Goal: Navigation & Orientation: Find specific page/section

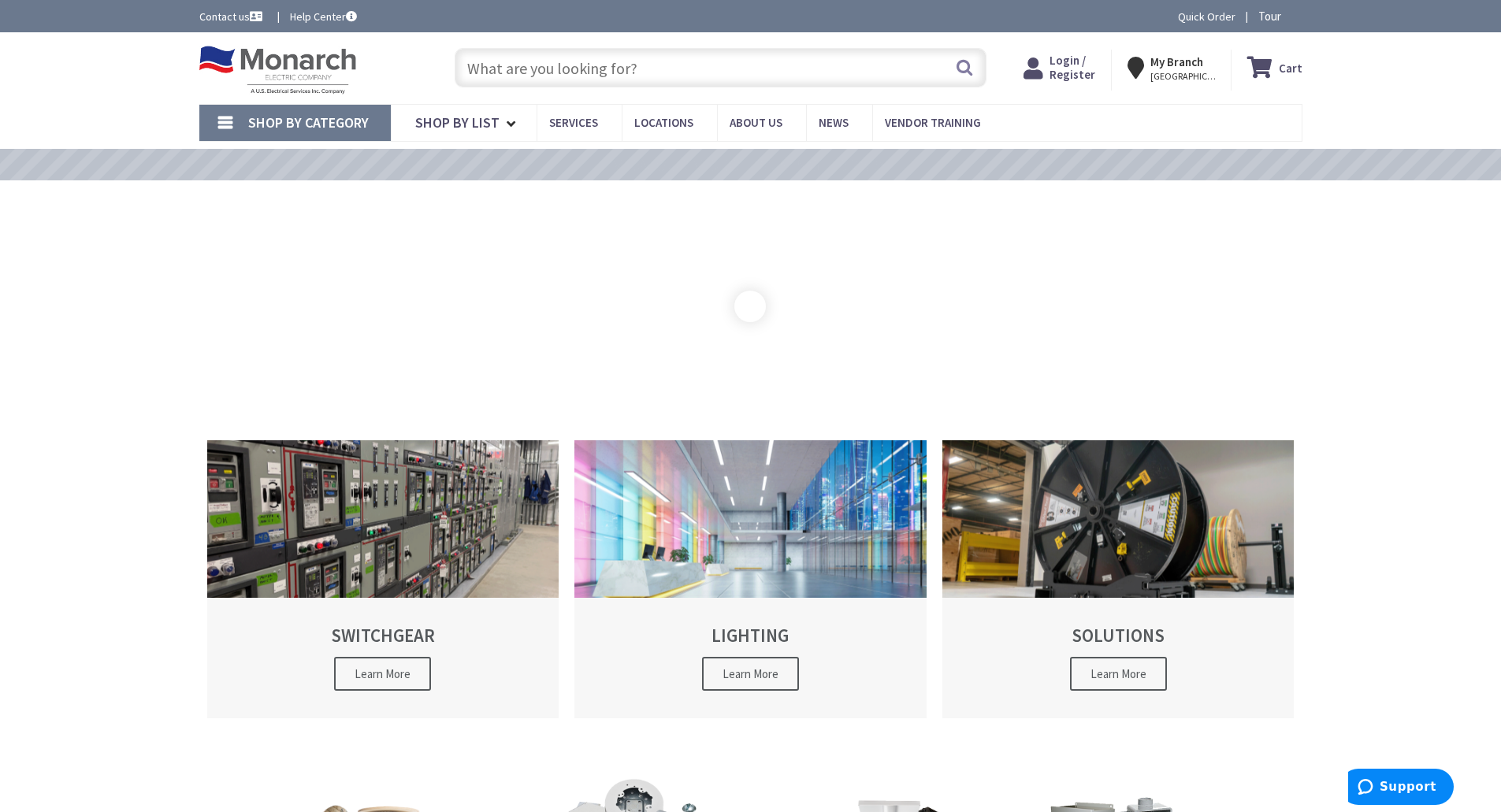
type input "[STREET_ADDRESS]"
click at [655, 117] on span "Locations" at bounding box center [663, 122] width 59 height 15
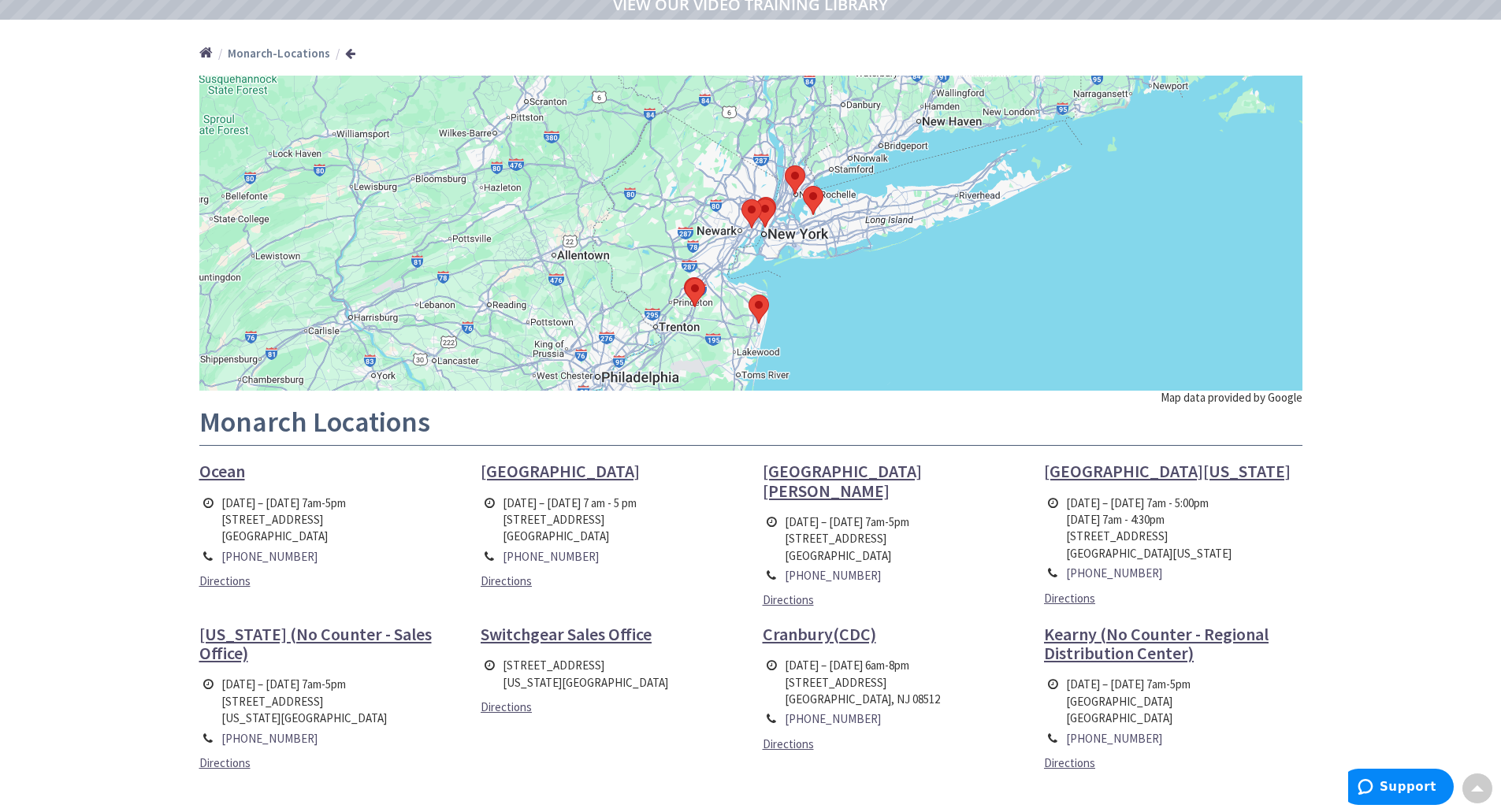
scroll to position [158, 0]
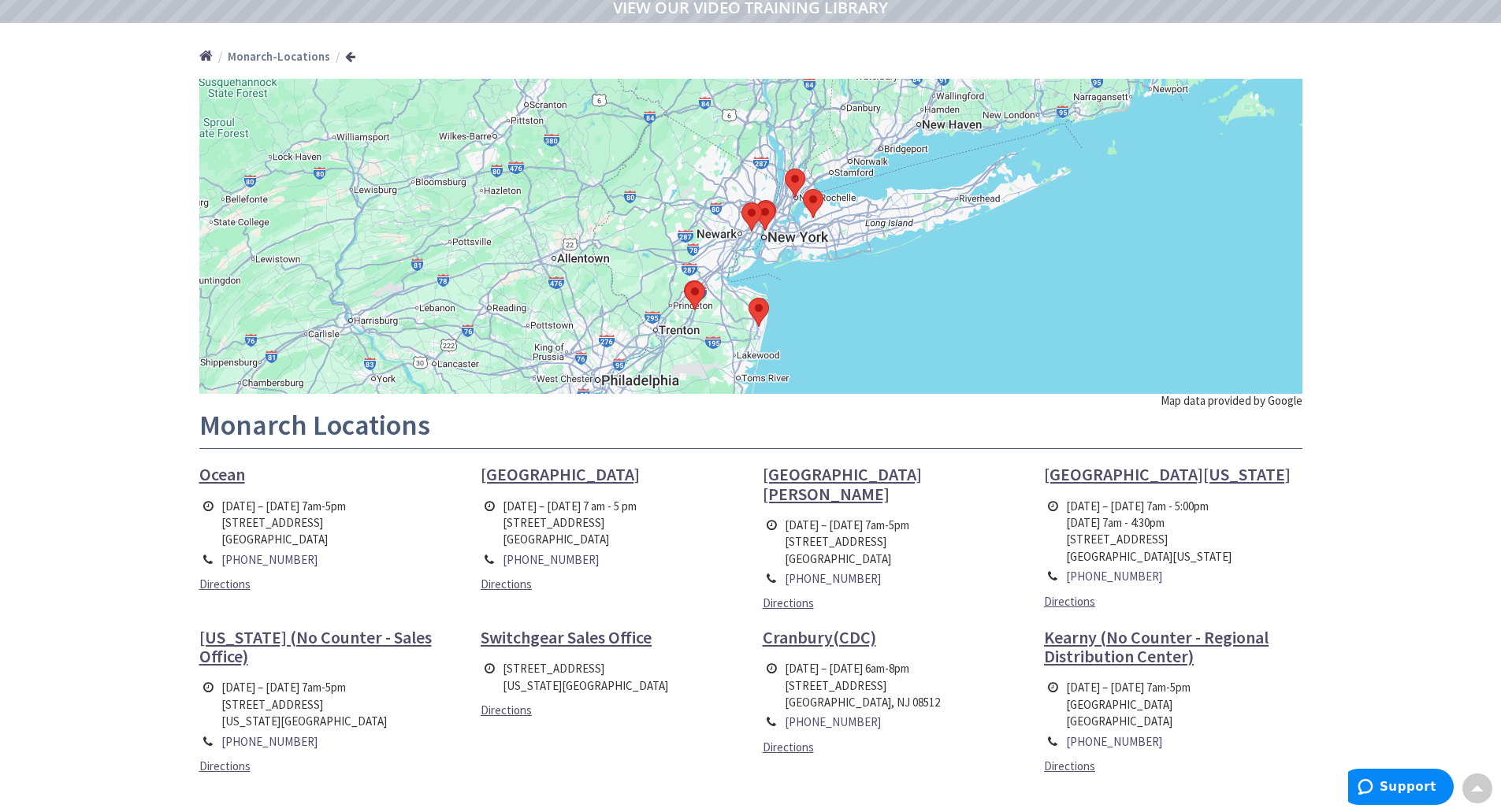
click at [220, 471] on span "Ocean" at bounding box center [223, 475] width 46 height 22
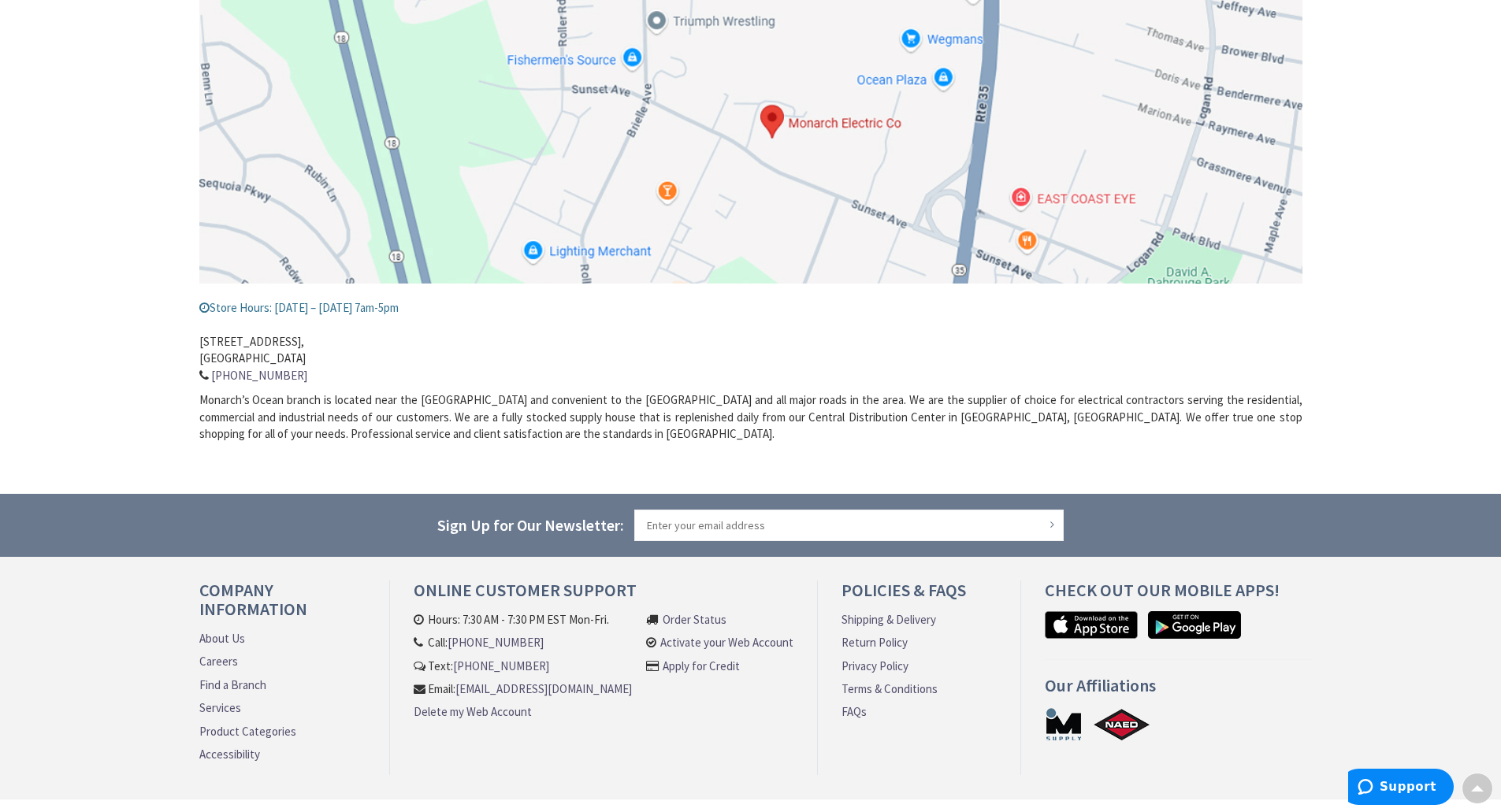
scroll to position [313, 0]
